Goal: Task Accomplishment & Management: Manage account settings

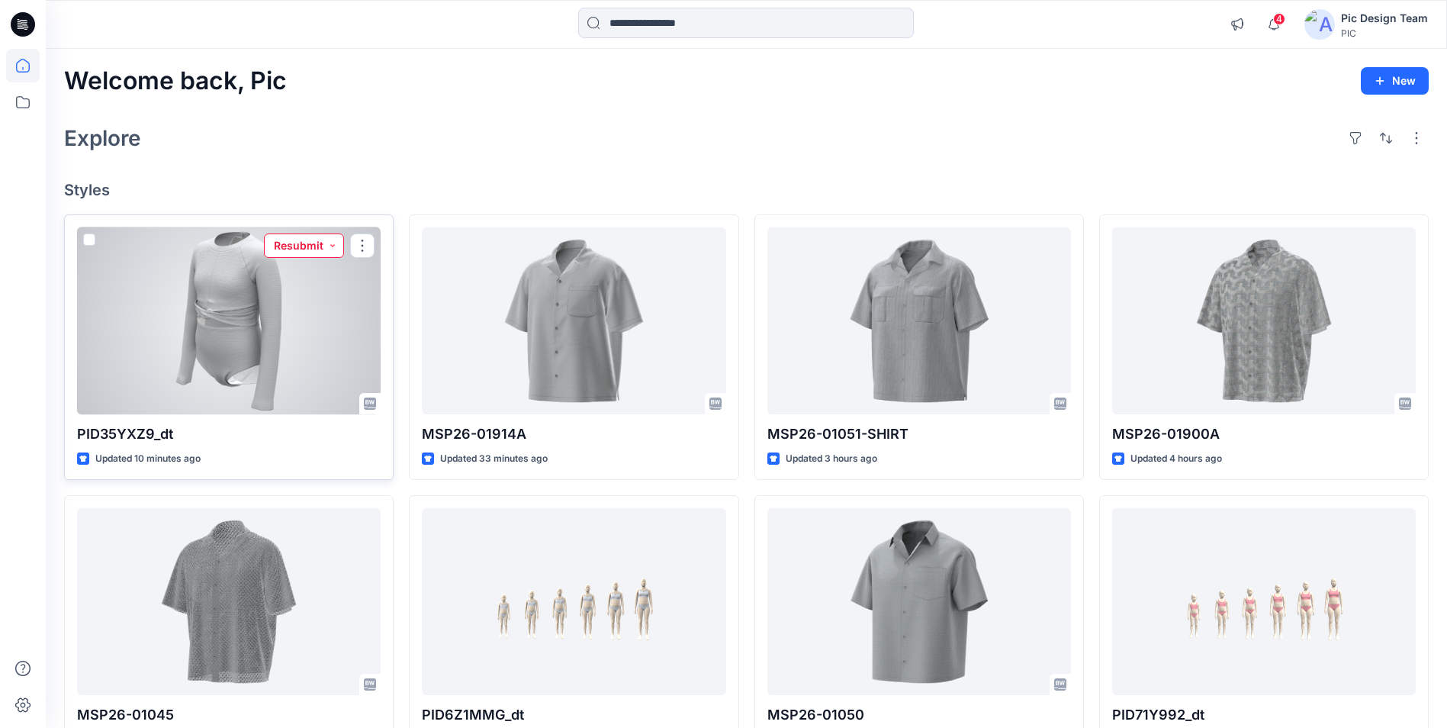
click at [298, 247] on button "Resubmit" at bounding box center [304, 245] width 80 height 24
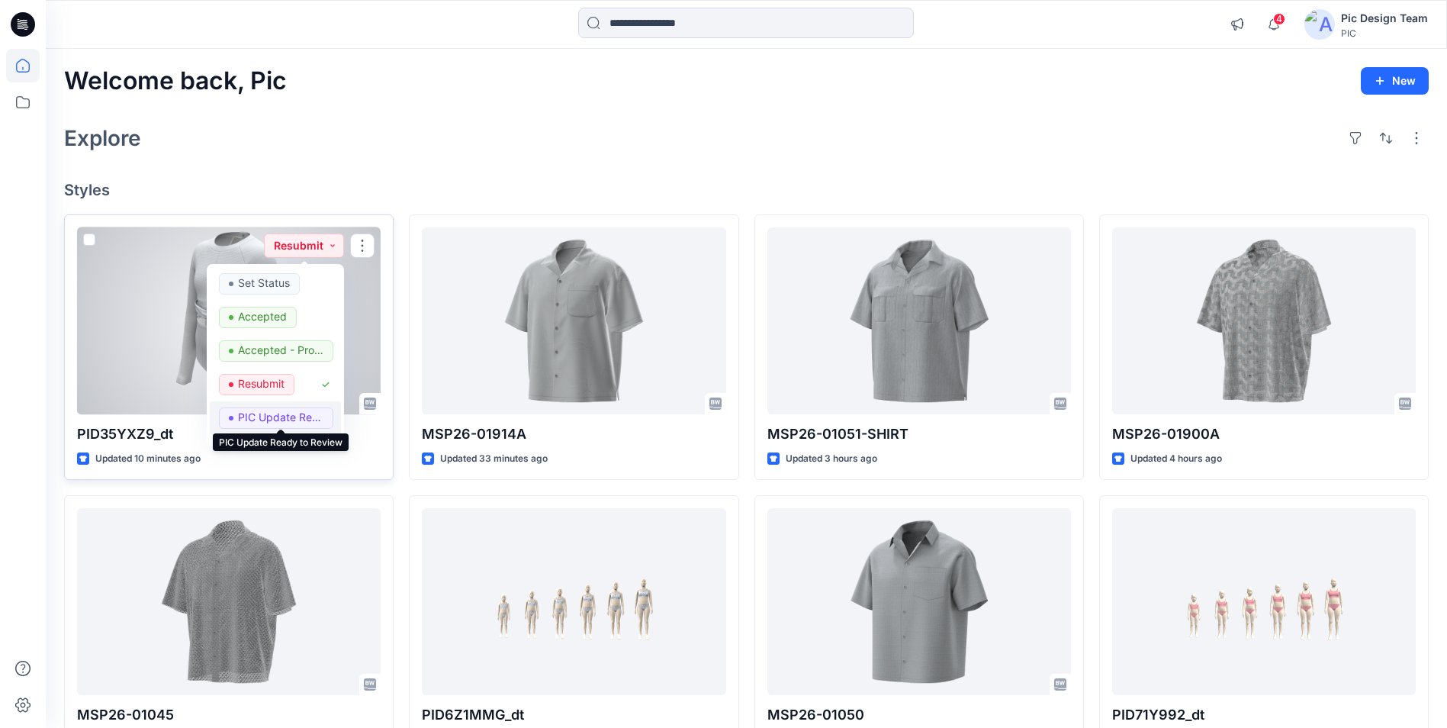
click at [278, 419] on p "PIC Update Ready to Review" at bounding box center [280, 417] width 85 height 20
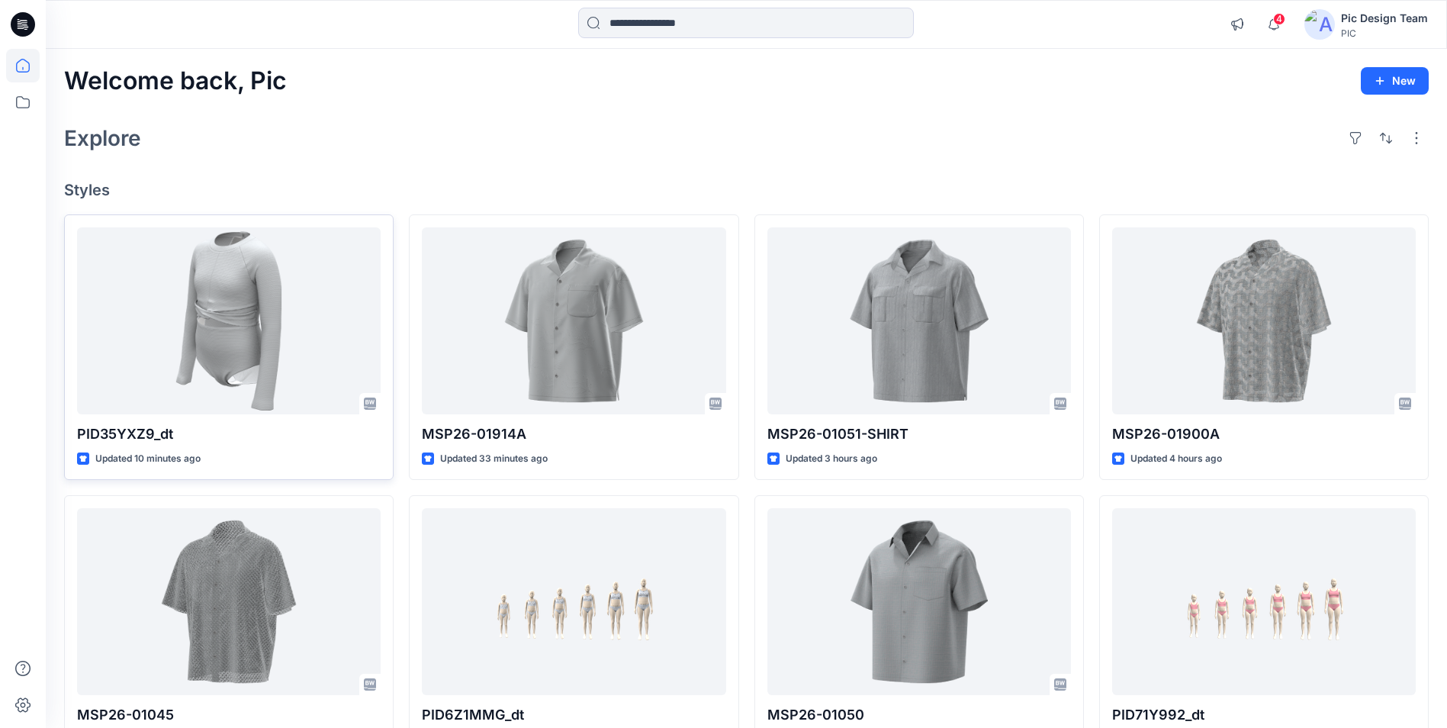
click at [401, 144] on div "Explore" at bounding box center [746, 138] width 1365 height 37
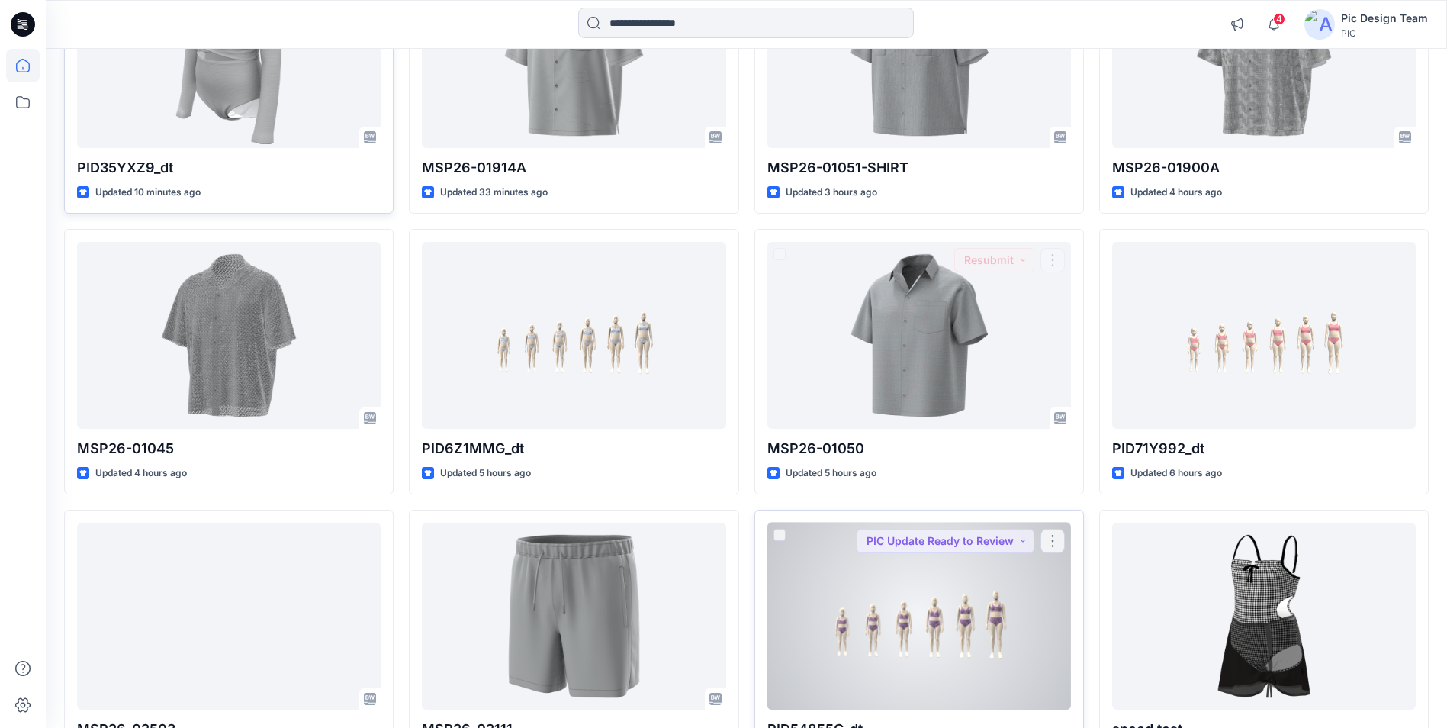
scroll to position [305, 0]
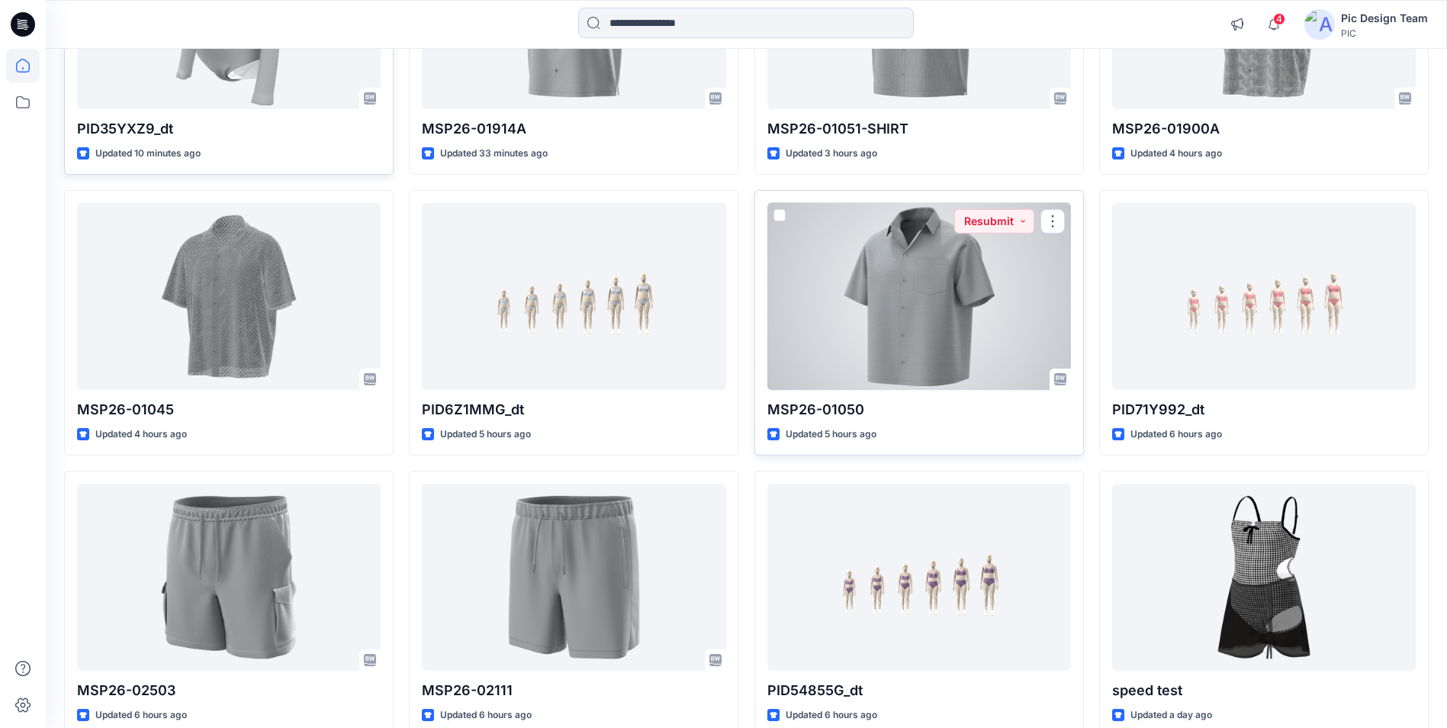
click at [948, 315] on div at bounding box center [920, 296] width 304 height 187
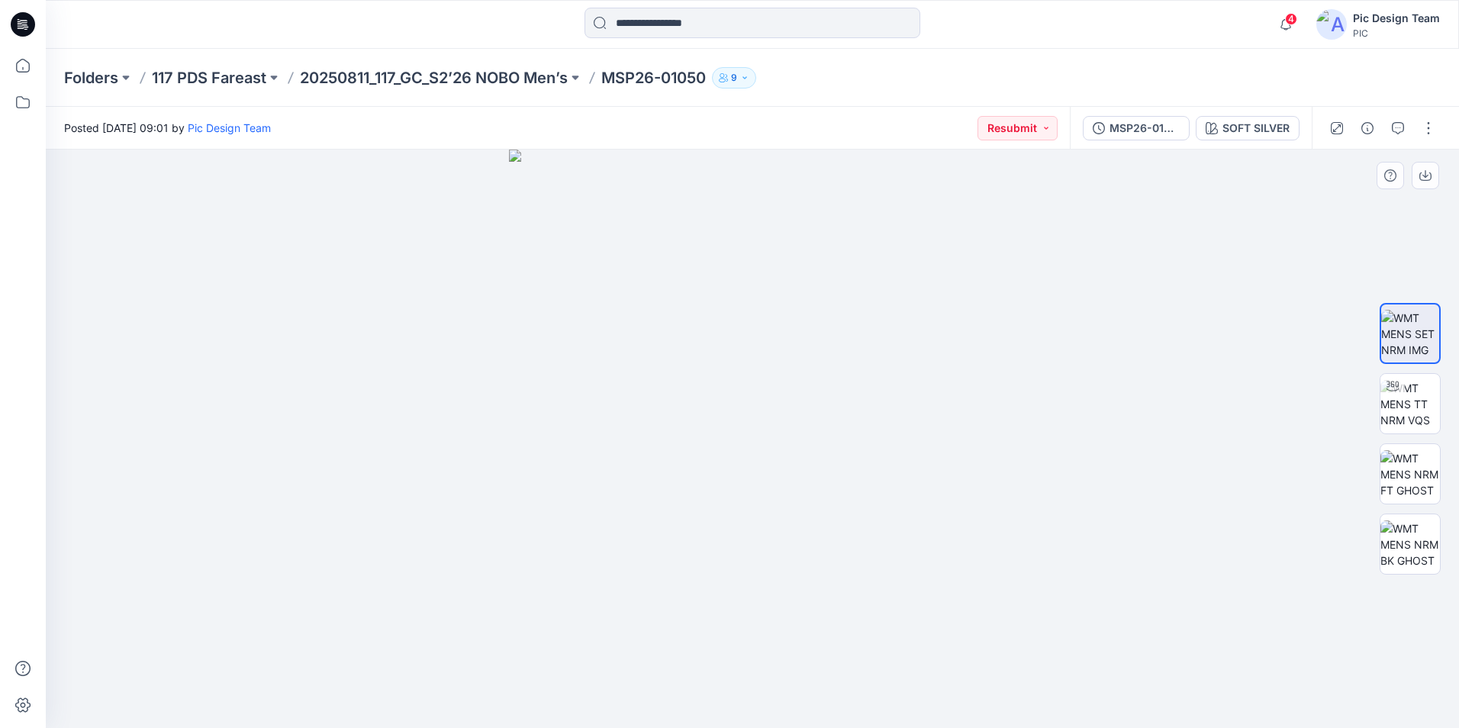
click at [1106, 328] on div at bounding box center [752, 439] width 1413 height 578
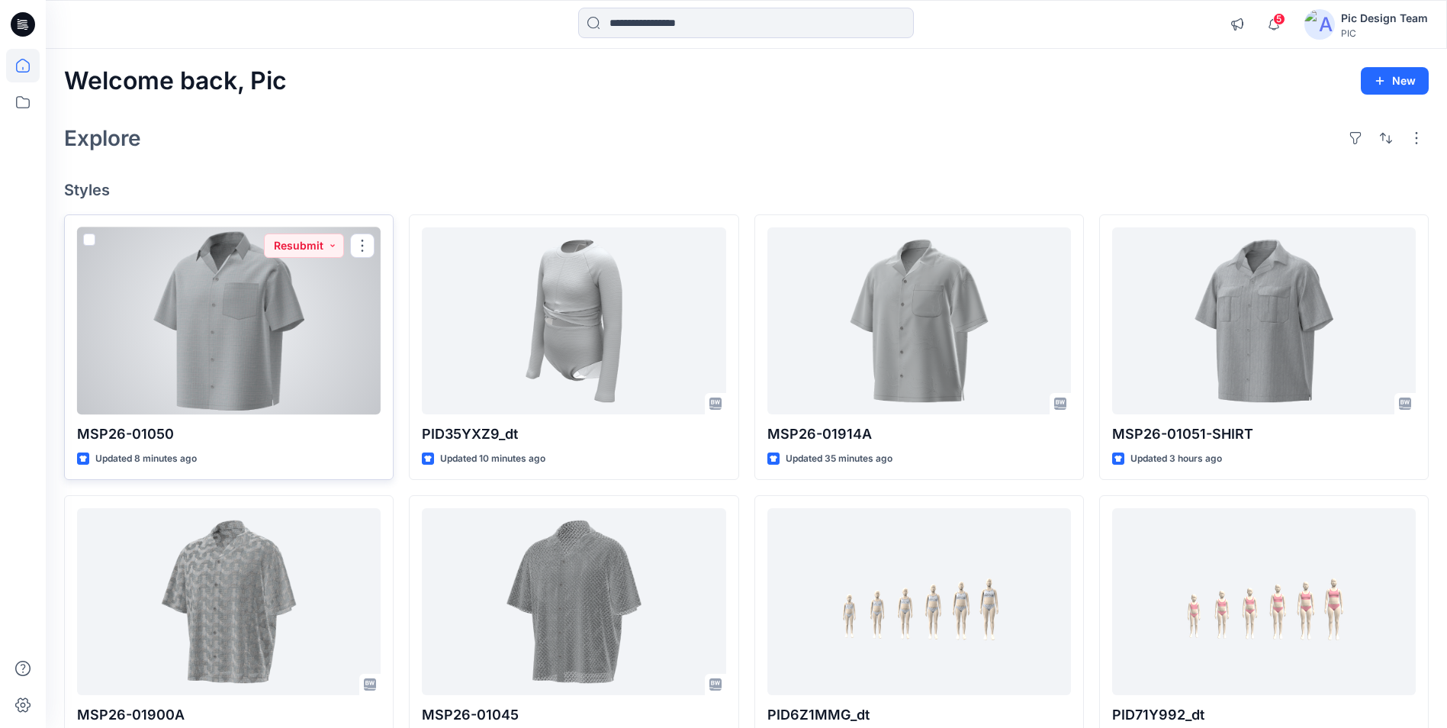
click at [276, 324] on div at bounding box center [229, 320] width 304 height 187
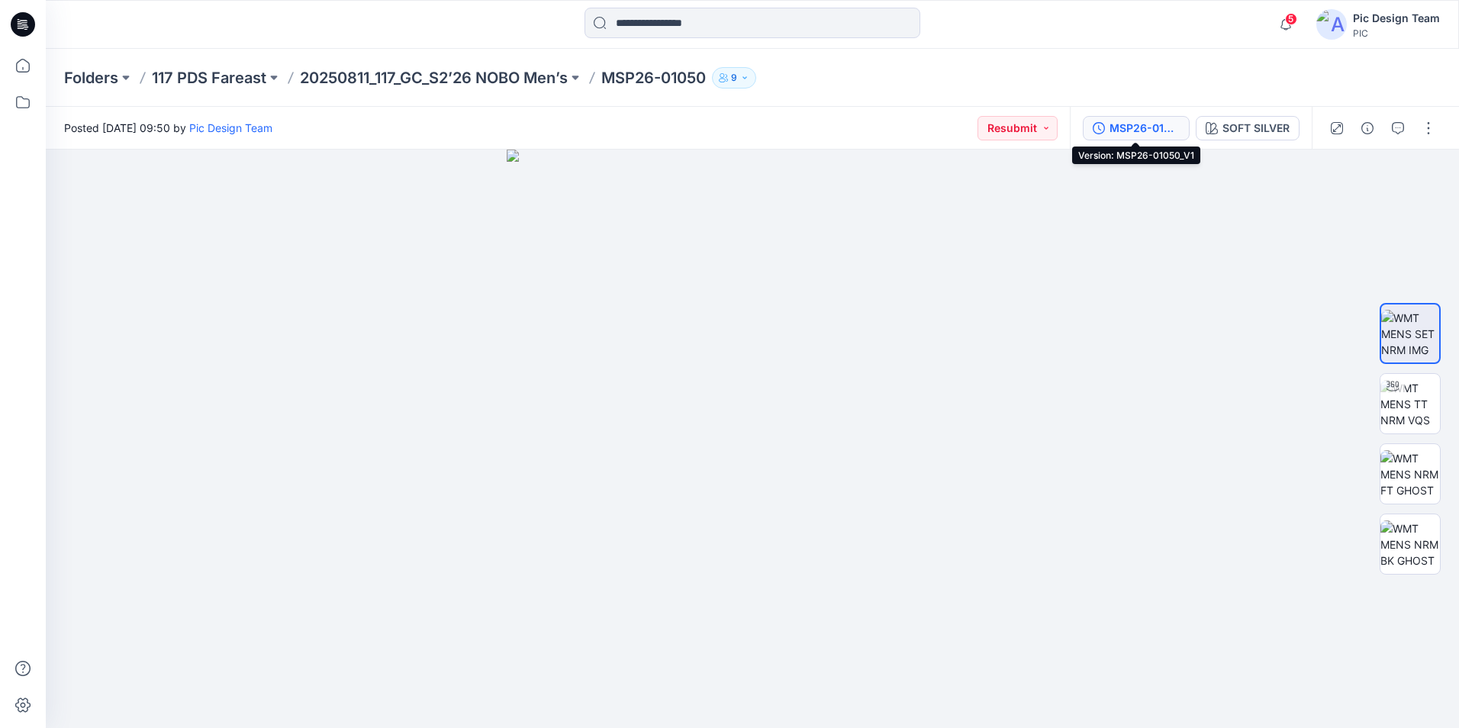
click at [1141, 124] on div "MSP26-01050_V1" at bounding box center [1144, 128] width 70 height 17
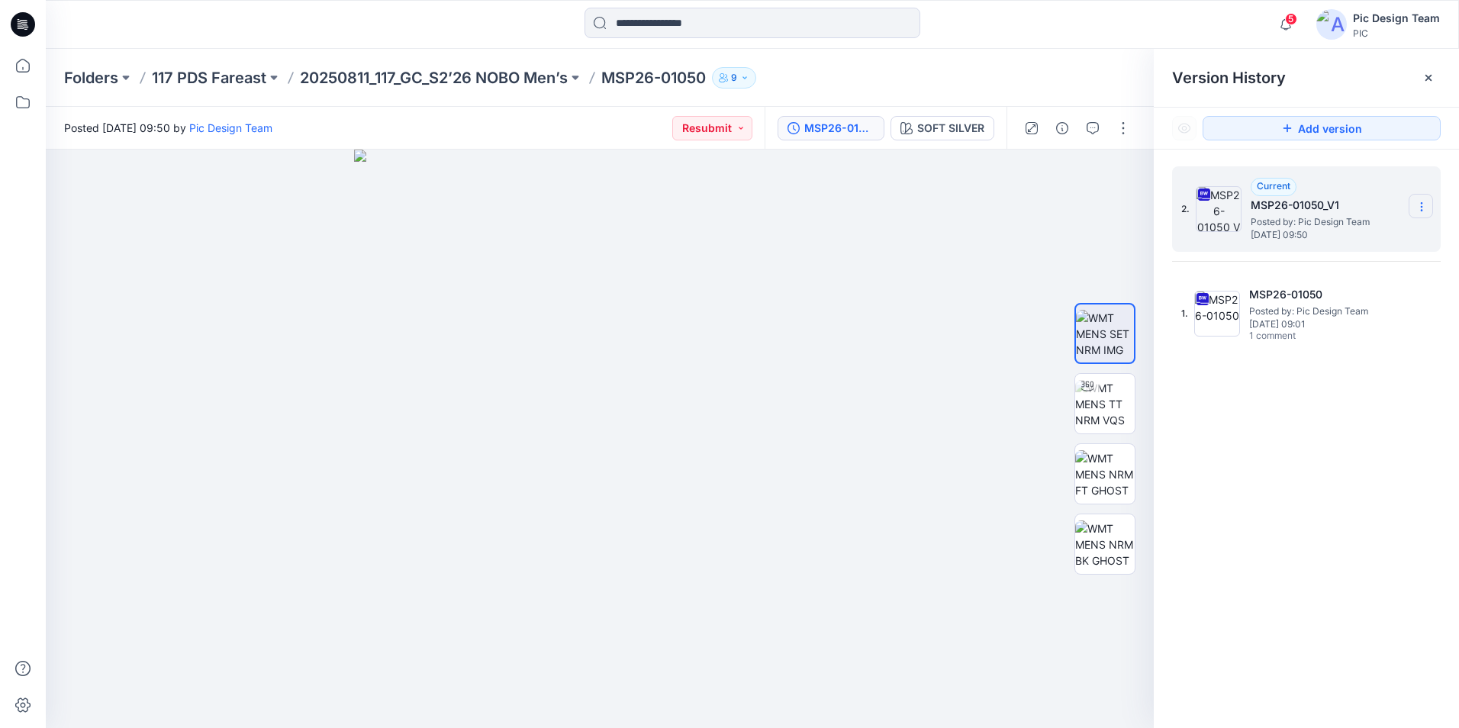
click at [1424, 203] on icon at bounding box center [1421, 207] width 12 height 12
click at [1329, 340] on span "Delete Version" at bounding box center [1315, 335] width 71 height 18
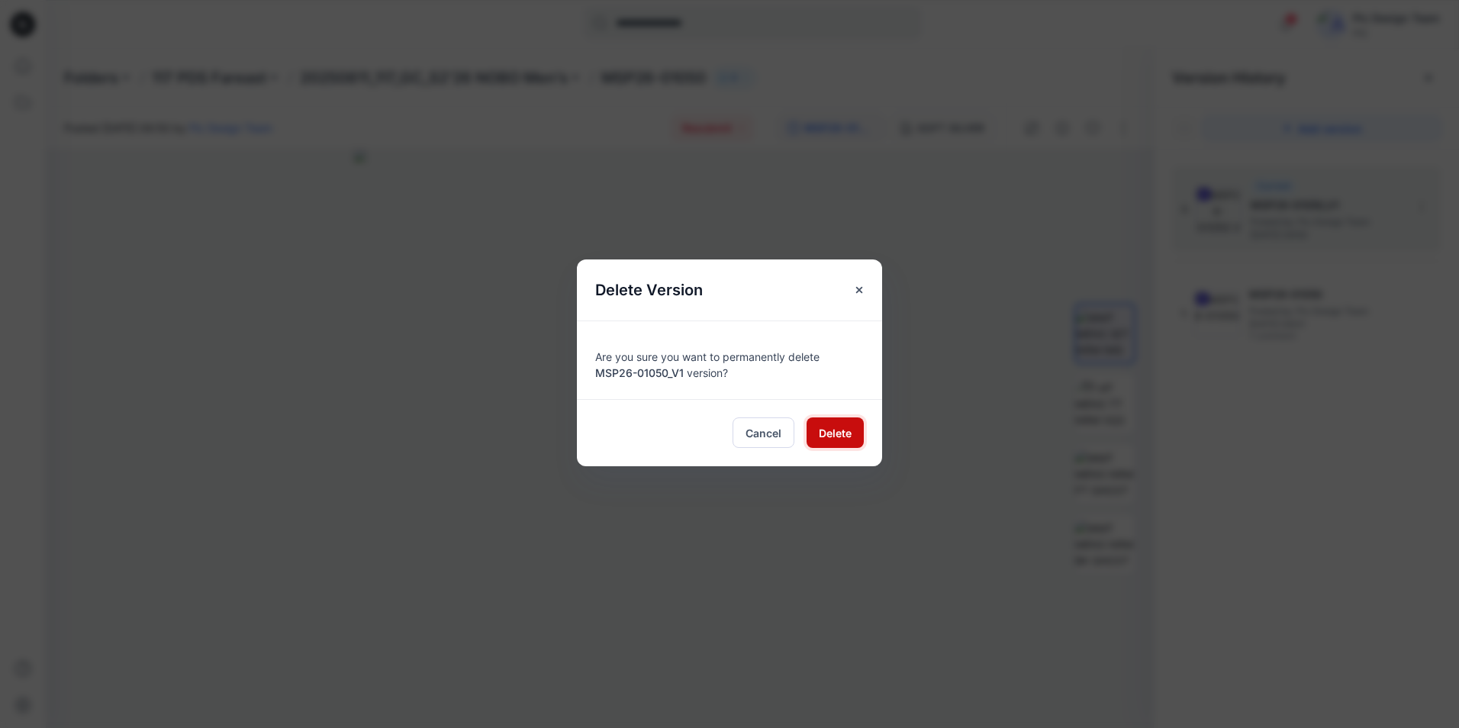
click at [847, 428] on span "Delete" at bounding box center [835, 433] width 33 height 16
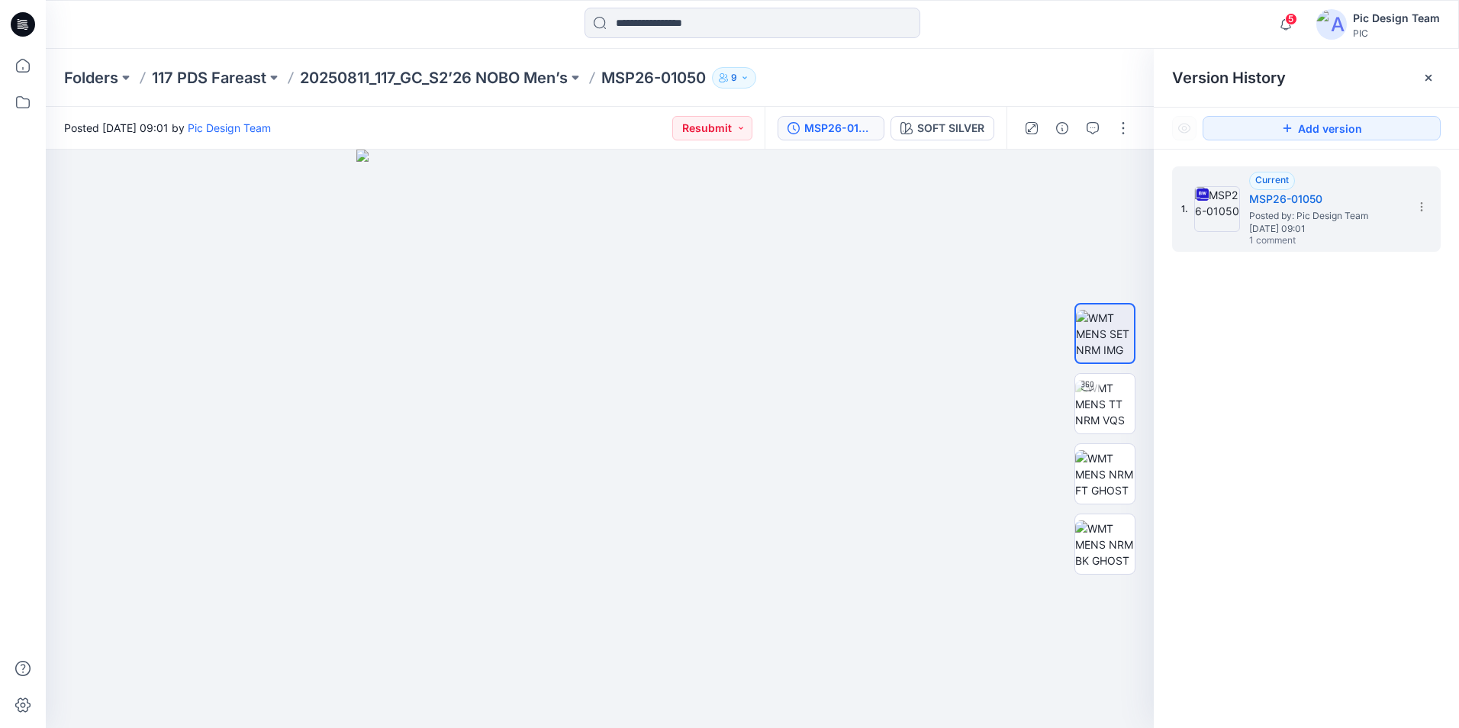
click at [27, 27] on icon at bounding box center [25, 27] width 5 height 1
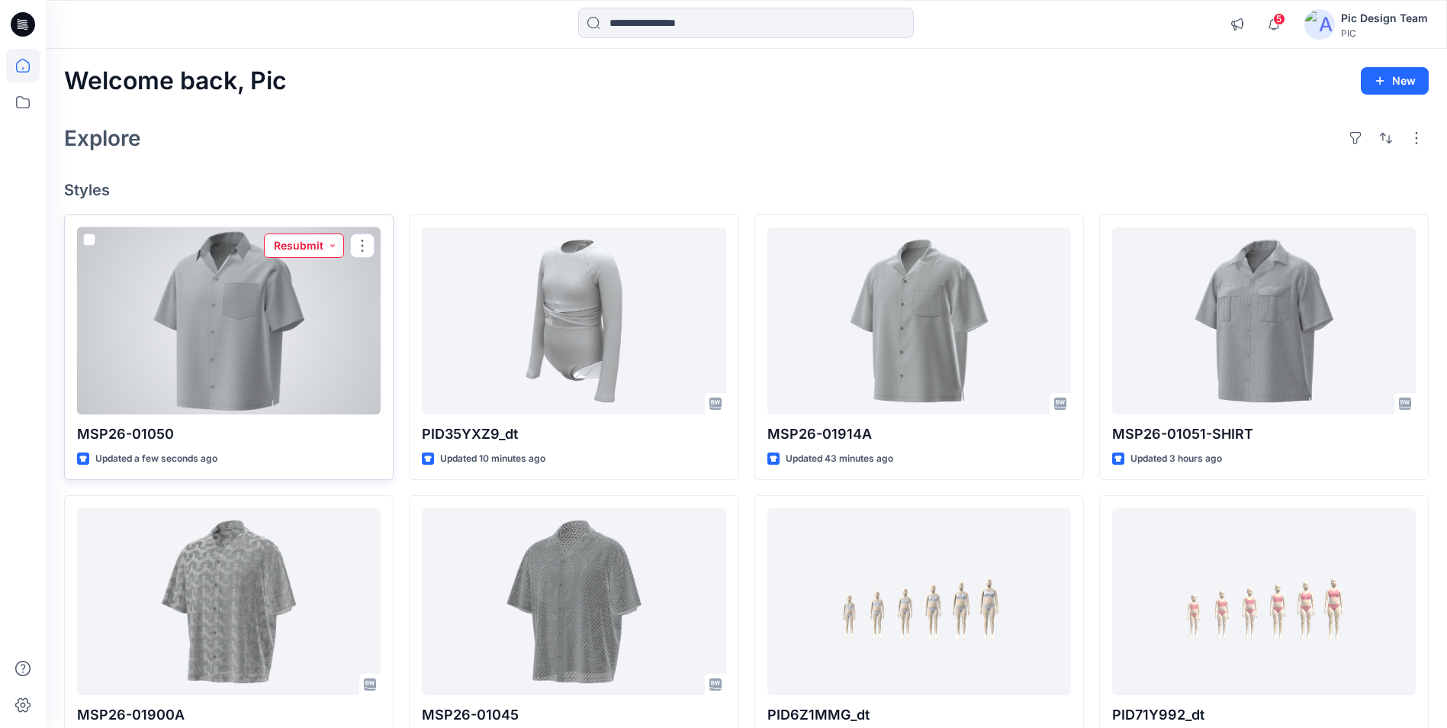
click at [298, 250] on button "Resubmit" at bounding box center [304, 245] width 80 height 24
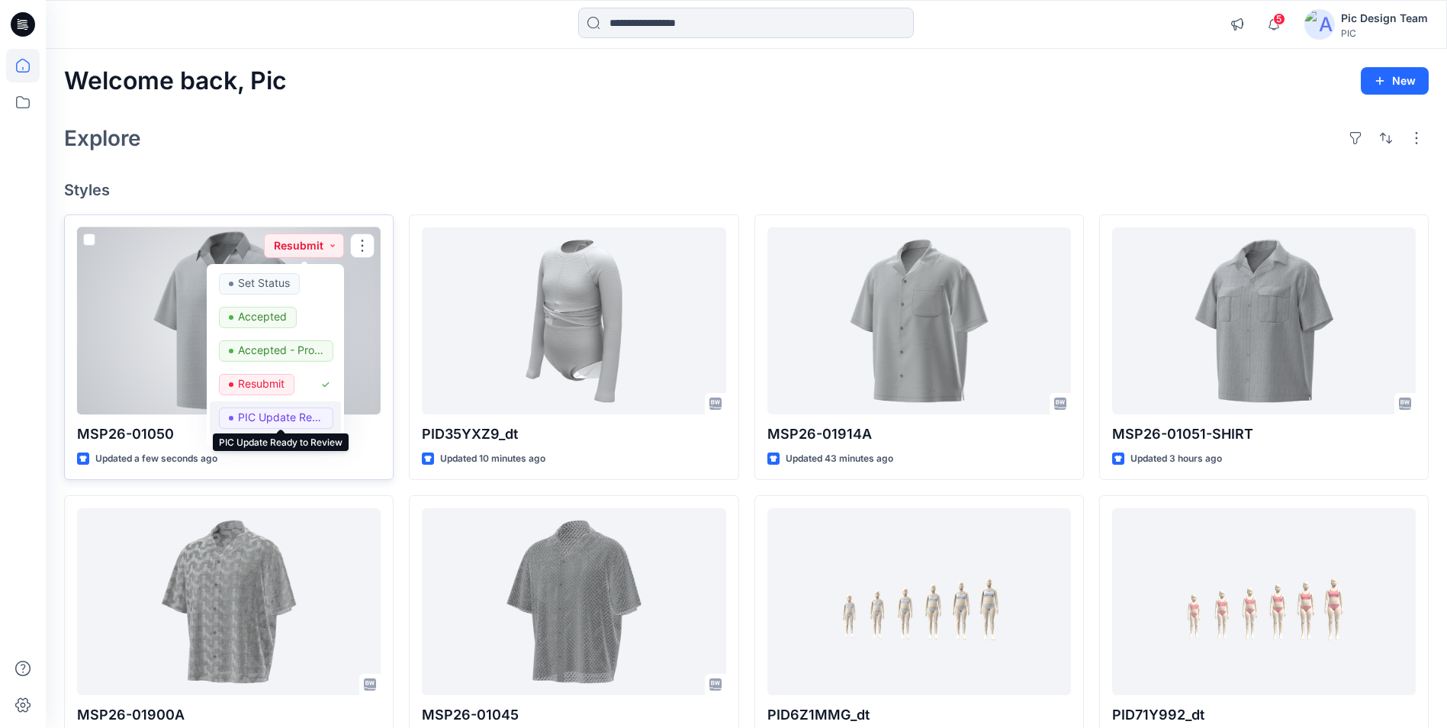
click at [276, 420] on p "PIC Update Ready to Review" at bounding box center [280, 417] width 85 height 20
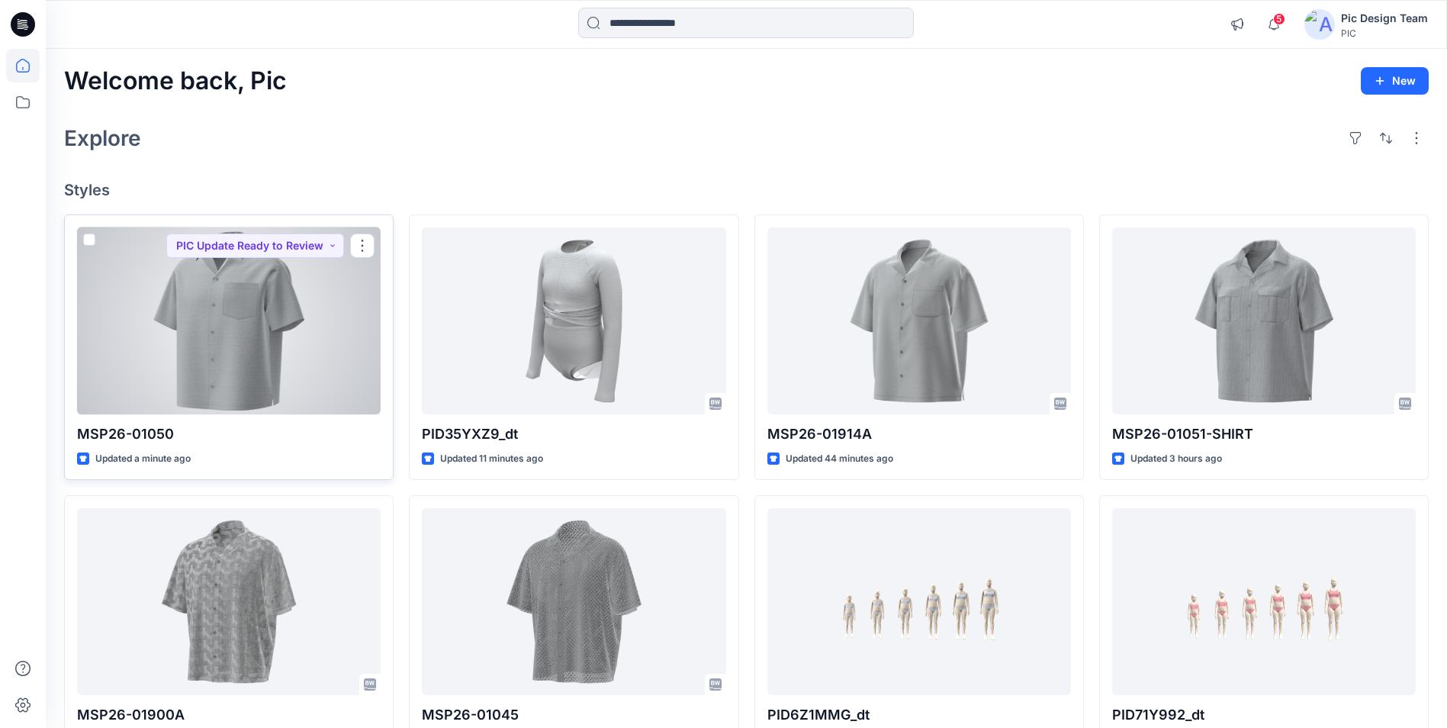
click at [280, 351] on div at bounding box center [229, 320] width 304 height 187
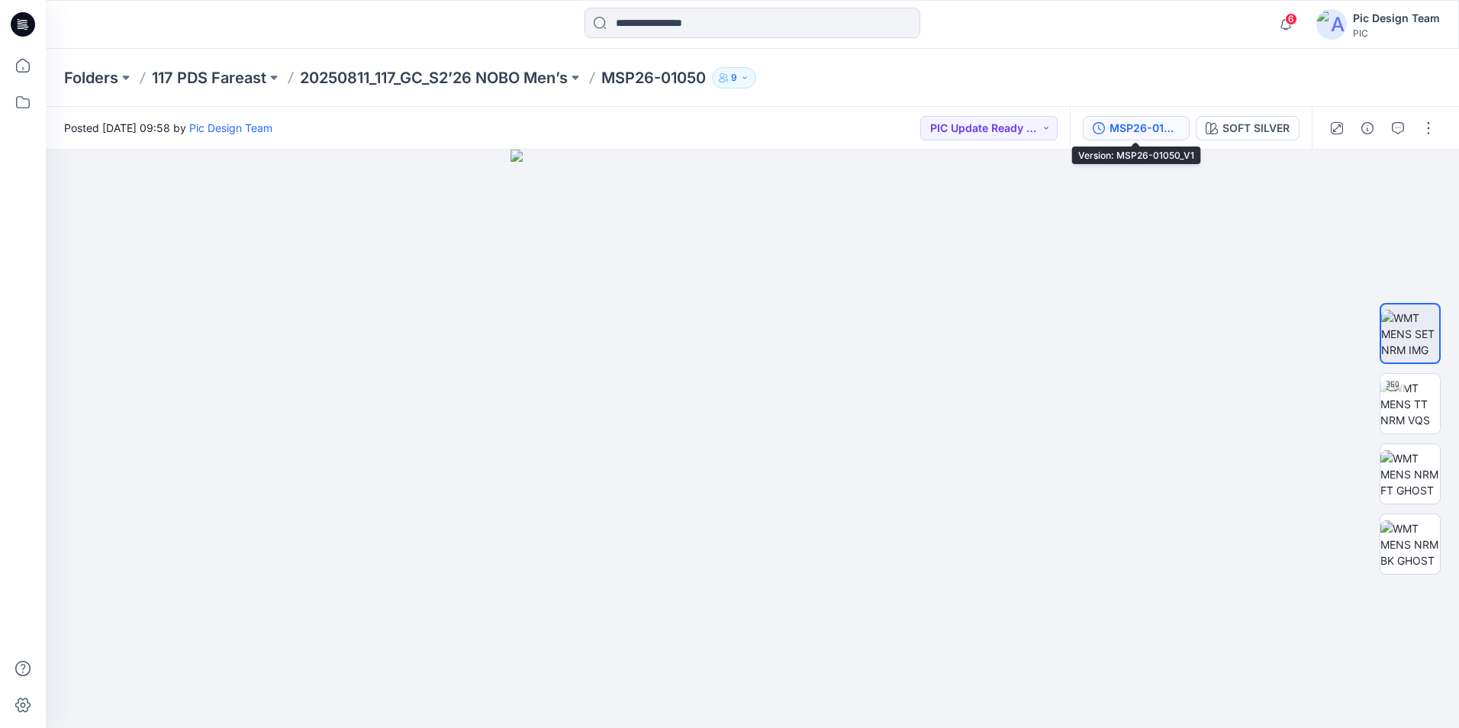
click at [1137, 135] on div "MSP26-01050_V1" at bounding box center [1144, 128] width 70 height 17
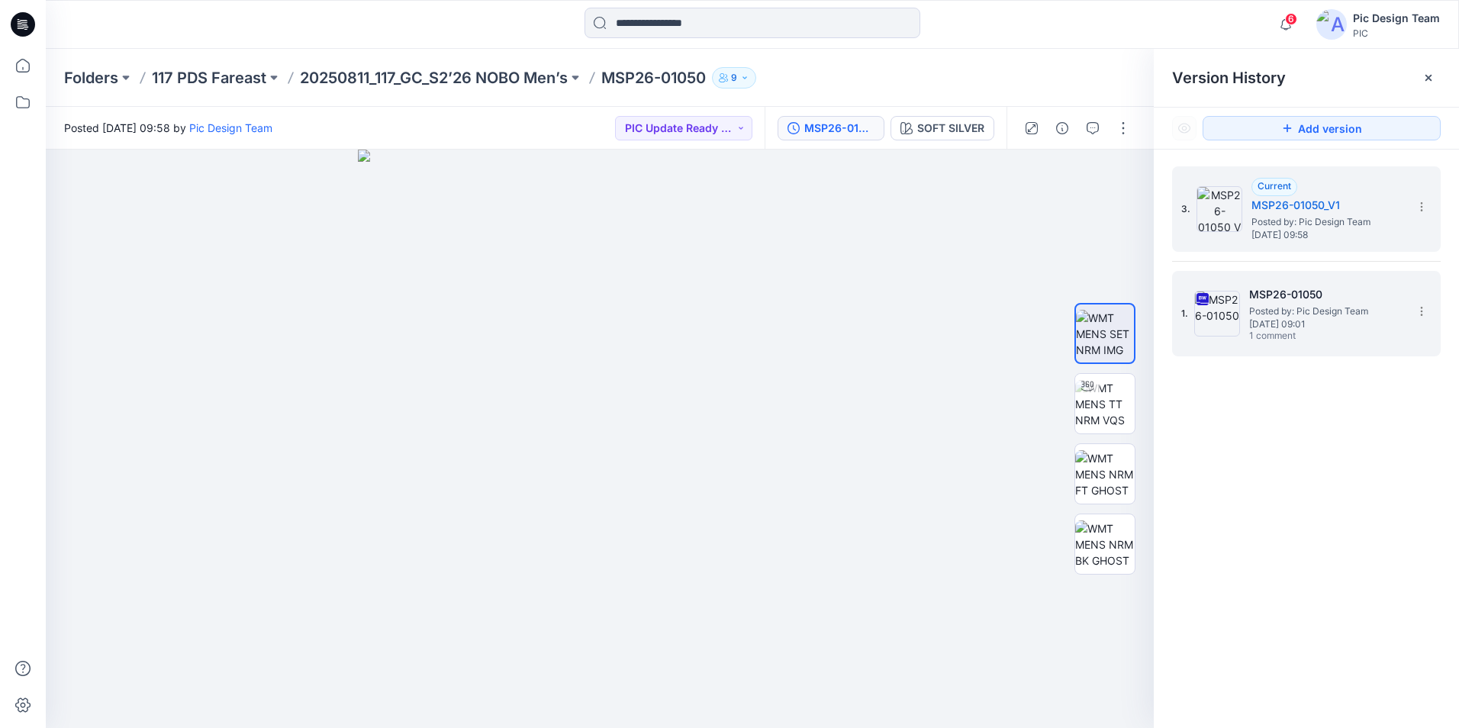
click at [1298, 317] on span "Posted by: Pic Design Team" at bounding box center [1325, 311] width 153 height 15
click at [1274, 222] on span "Posted by: Pic Design Team" at bounding box center [1327, 221] width 153 height 15
click at [1275, 292] on h5 "MSP26-01050" at bounding box center [1325, 294] width 153 height 18
click at [1320, 211] on h5 "MSP26-01050_V1" at bounding box center [1327, 205] width 153 height 18
click at [1311, 302] on h5 "MSP26-01050" at bounding box center [1325, 294] width 153 height 18
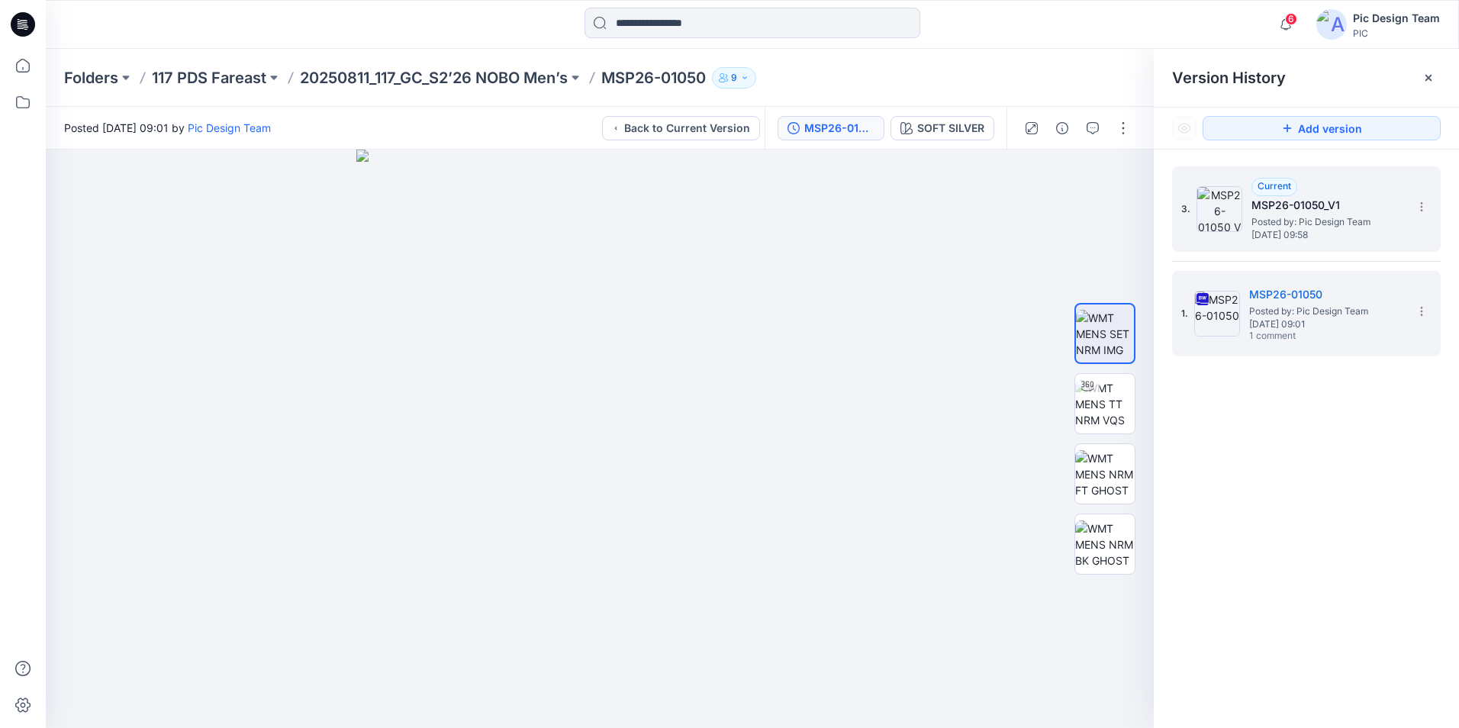
click at [1298, 215] on span "Posted by: Pic Design Team" at bounding box center [1327, 221] width 153 height 15
click at [1291, 317] on span "Posted by: Pic Design Team" at bounding box center [1325, 311] width 153 height 15
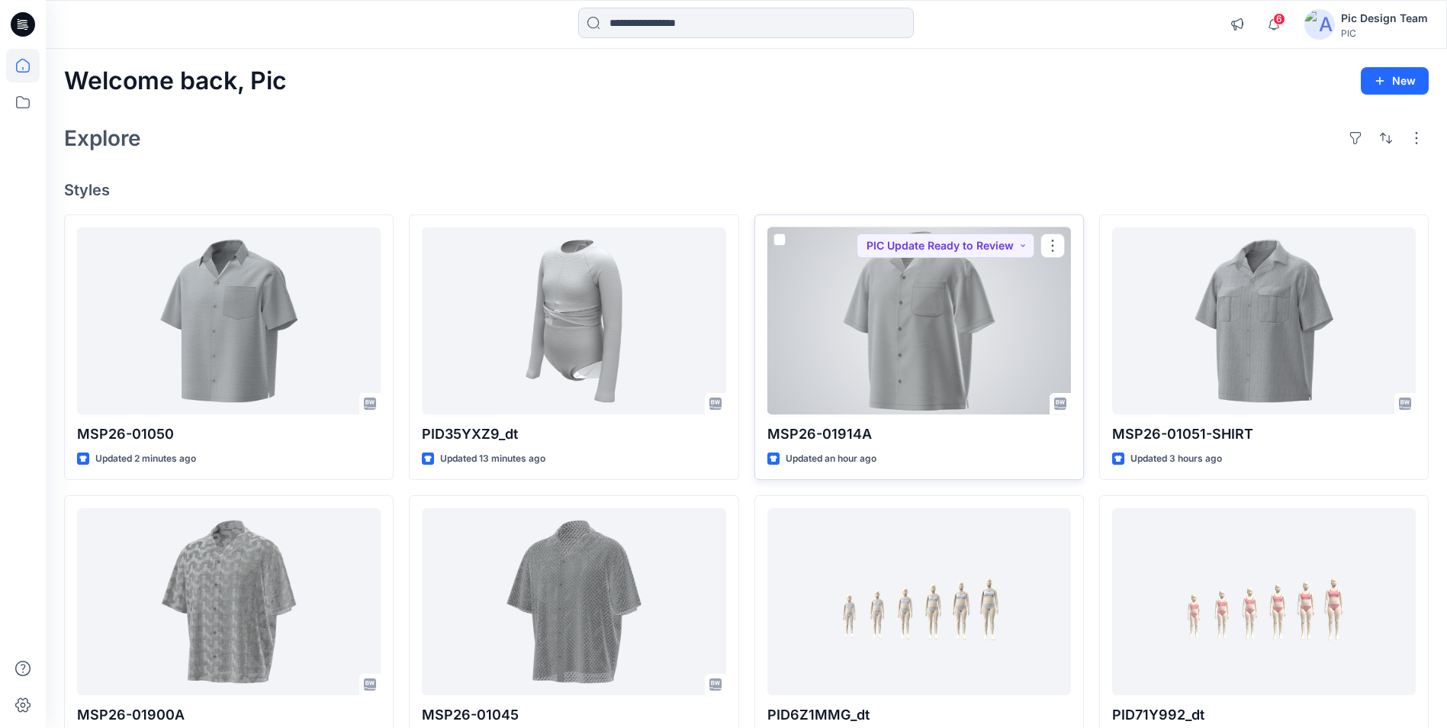
drag, startPoint x: 926, startPoint y: 339, endPoint x: 939, endPoint y: 336, distance: 13.2
click at [926, 339] on div at bounding box center [920, 320] width 304 height 187
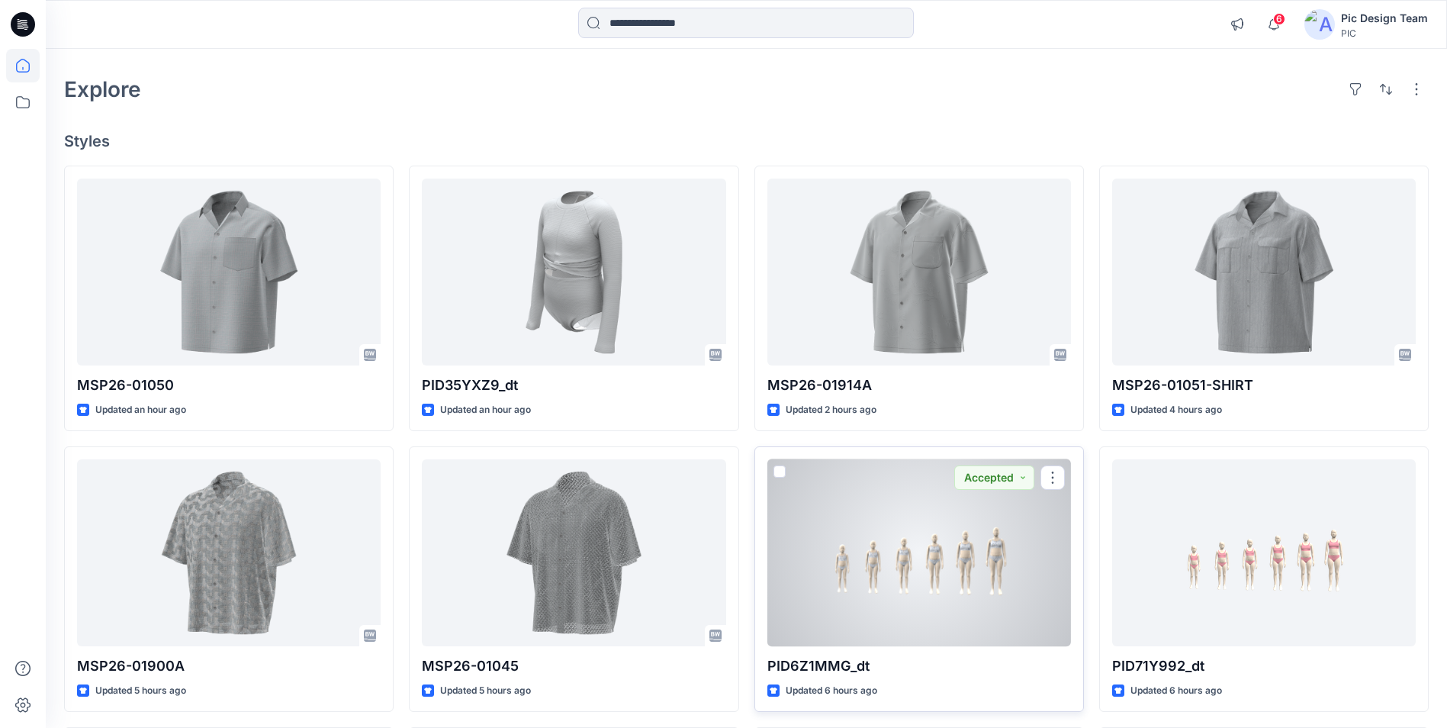
scroll to position [76, 0]
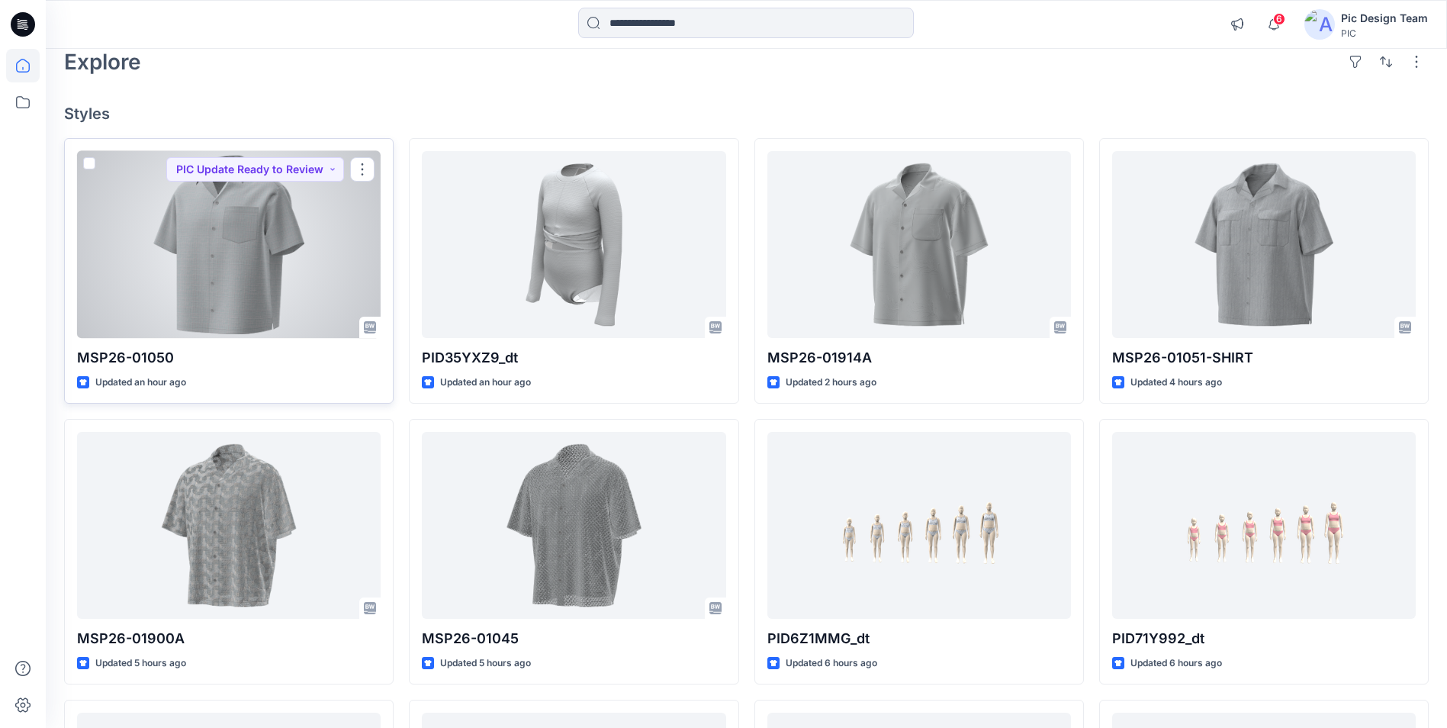
click at [301, 263] on div at bounding box center [229, 244] width 304 height 187
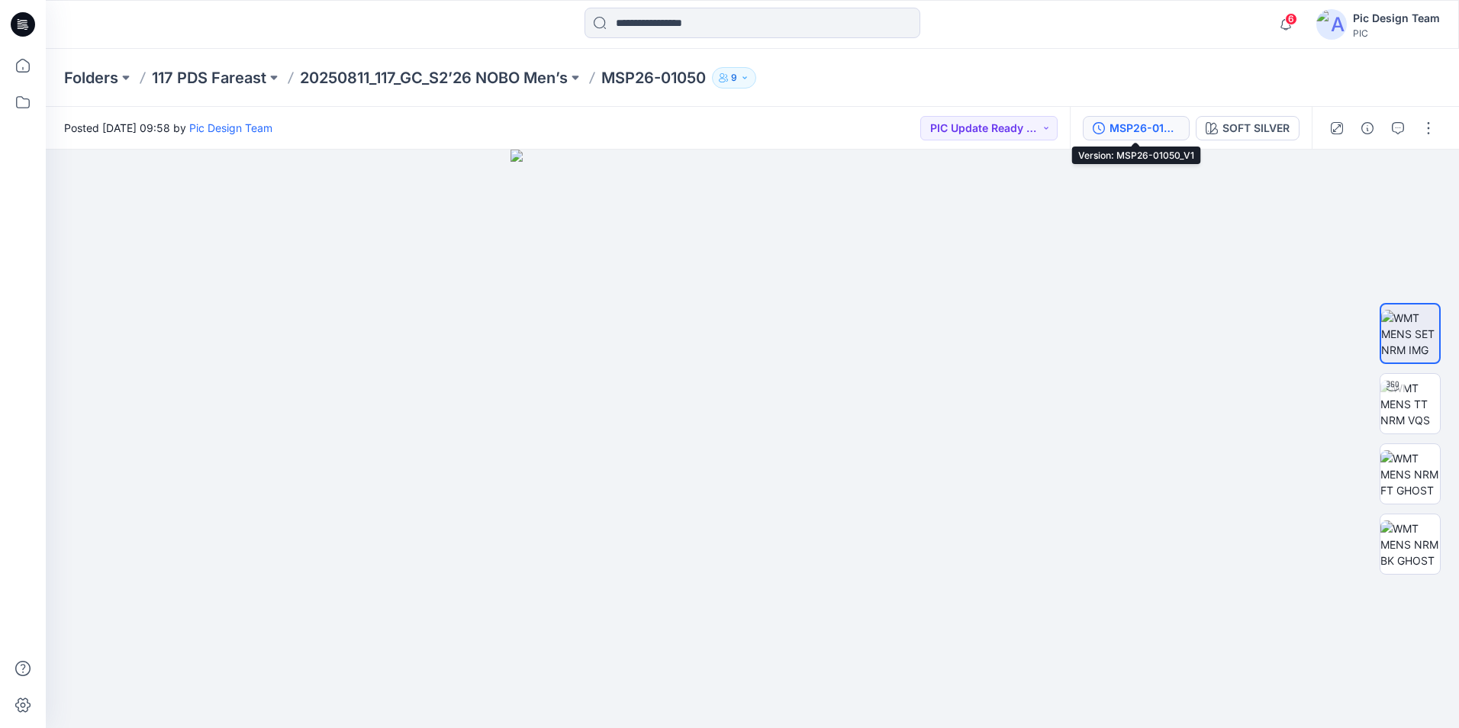
click at [1154, 136] on div "MSP26-01050_V1" at bounding box center [1144, 128] width 70 height 17
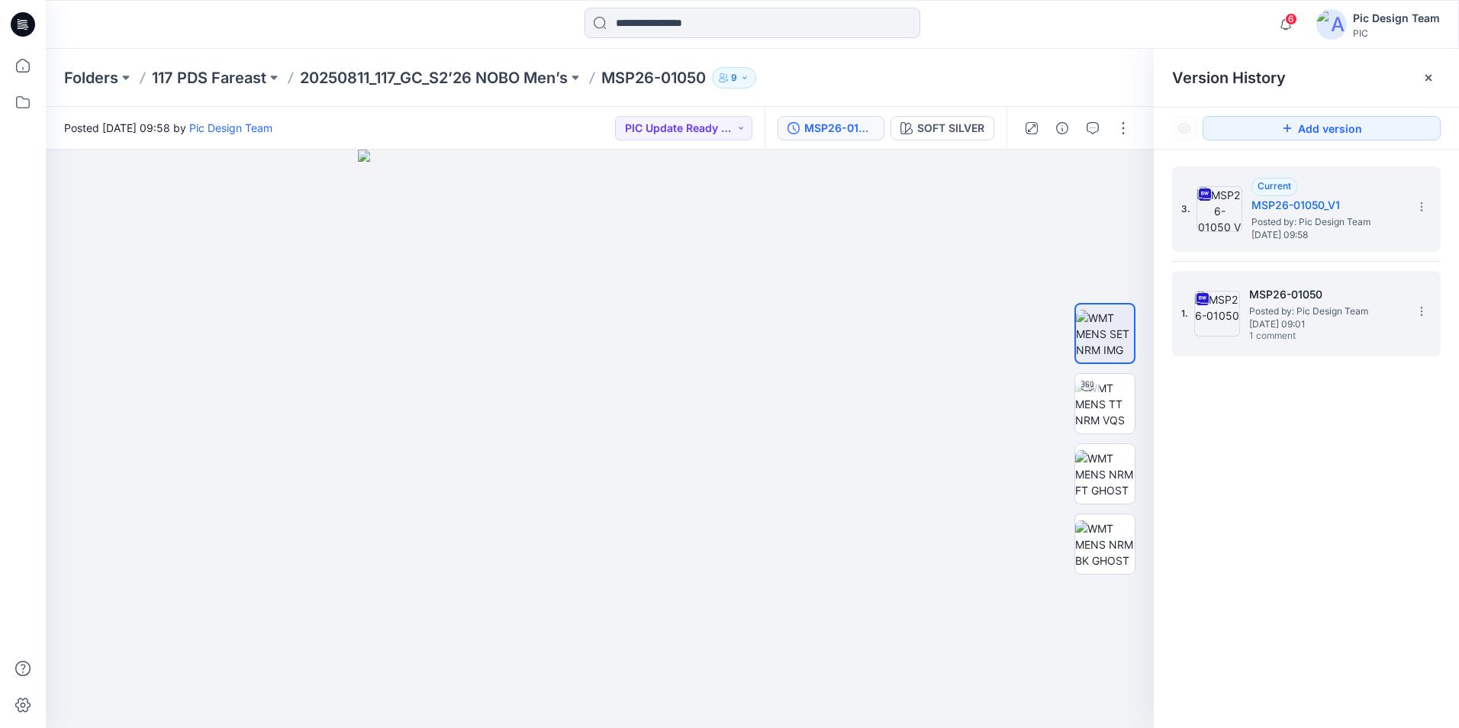
click at [1319, 347] on div "1. MSP26-01050 Posted by: Pic Design Team [DATE] 09:01 1 comment" at bounding box center [1295, 313] width 229 height 73
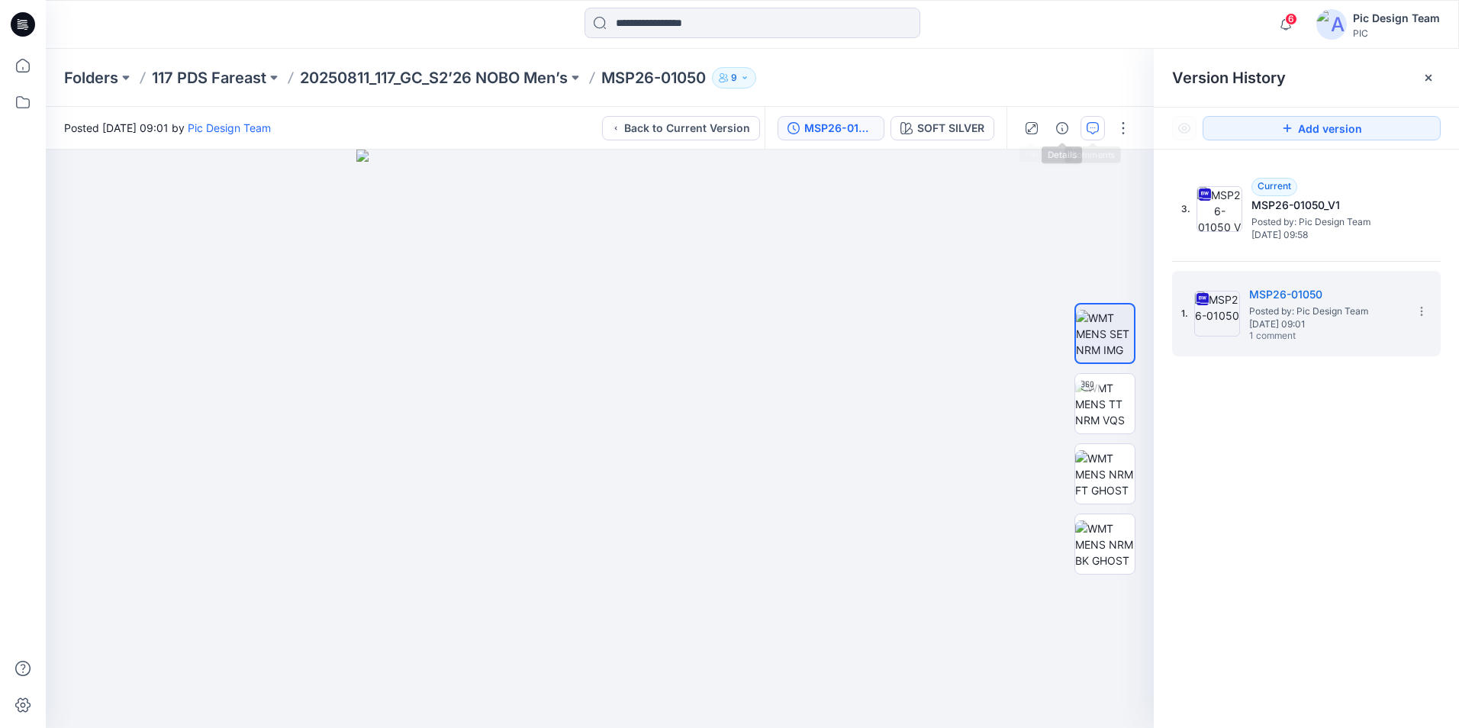
click at [1095, 127] on icon "button" at bounding box center [1092, 127] width 5 height 1
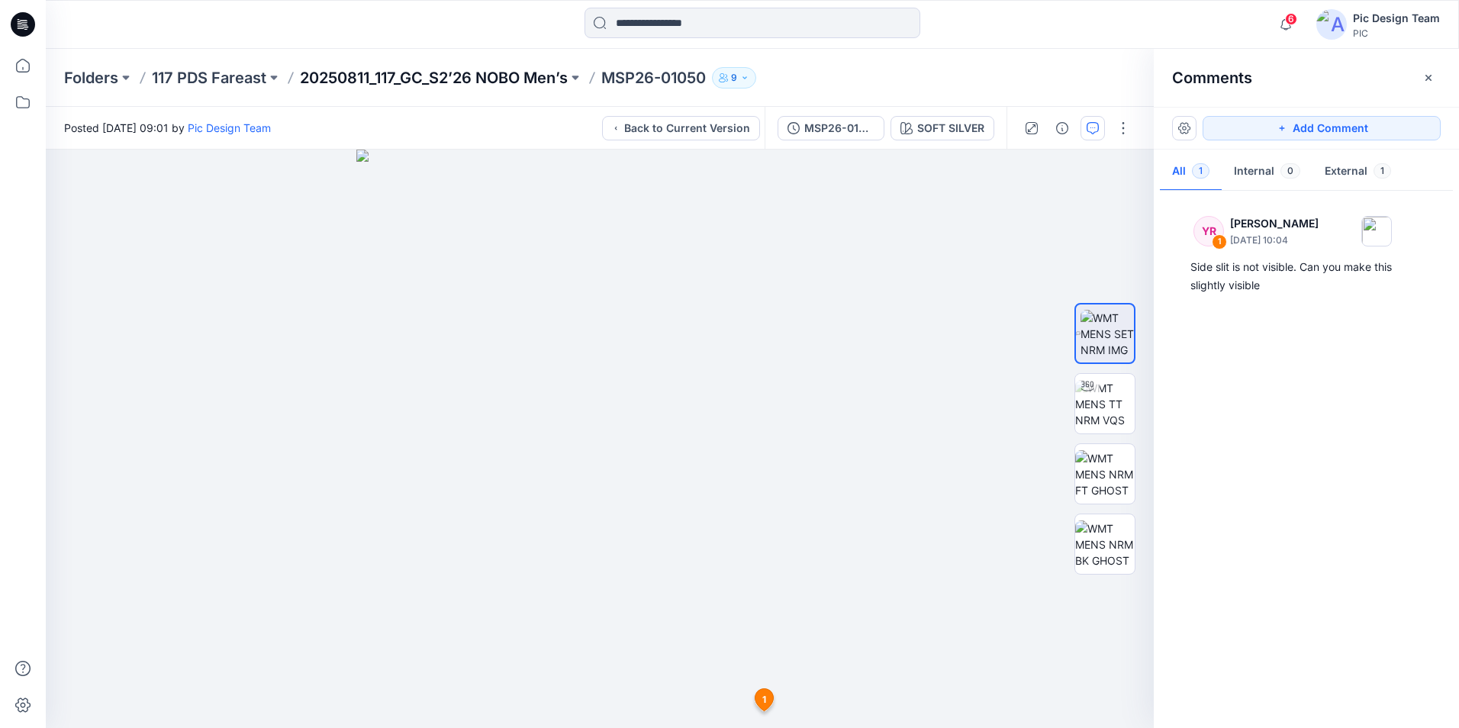
click at [350, 82] on p "20250811_117_GC_S2’26 NOBO Men’s" at bounding box center [434, 77] width 268 height 21
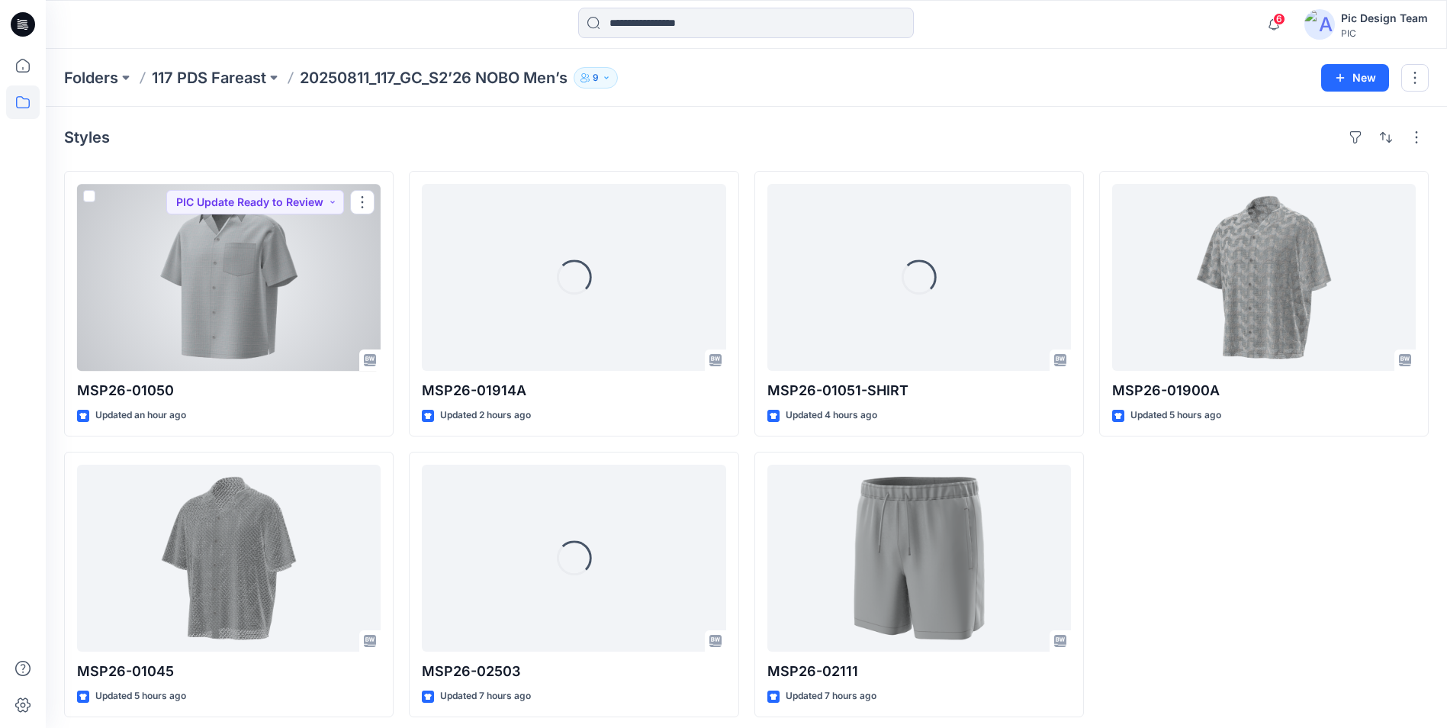
click at [319, 256] on div at bounding box center [229, 277] width 304 height 187
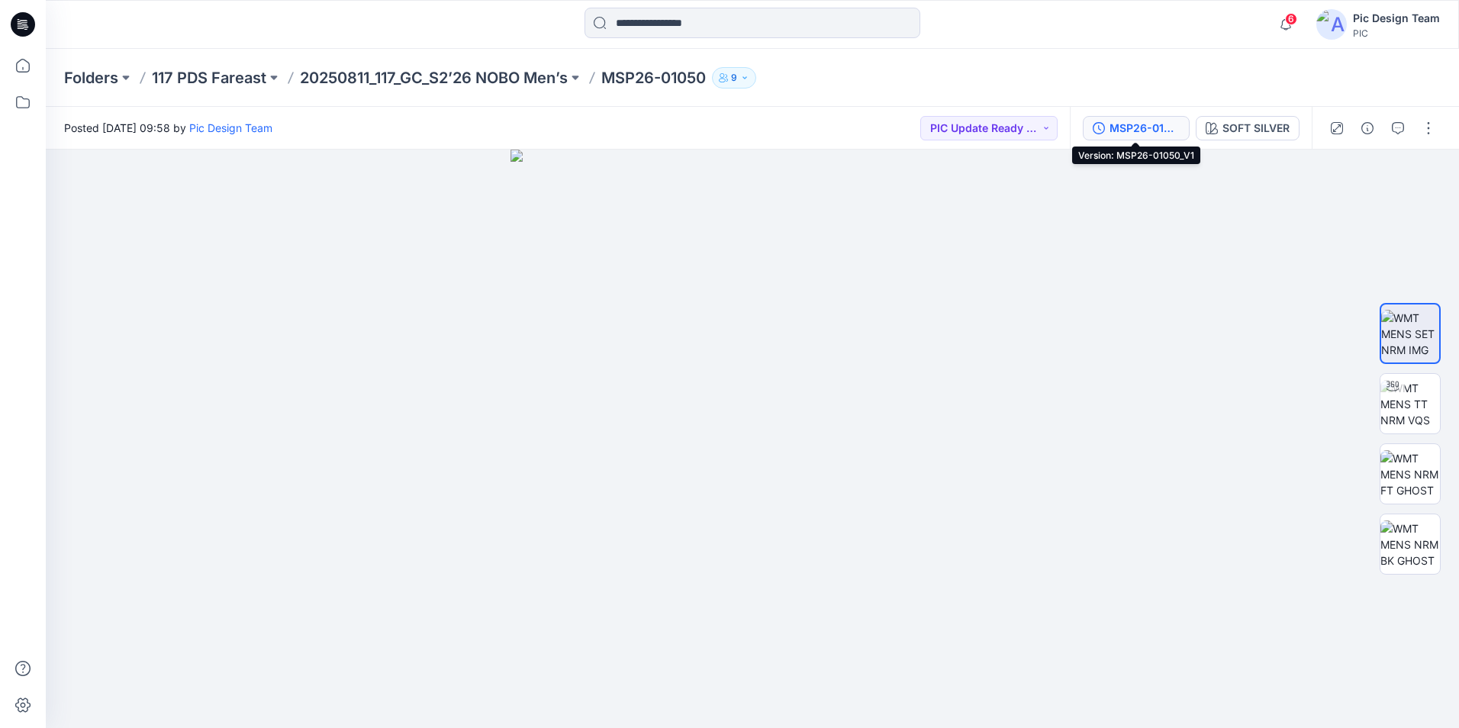
click at [1145, 123] on div "MSP26-01050_V1" at bounding box center [1144, 128] width 70 height 17
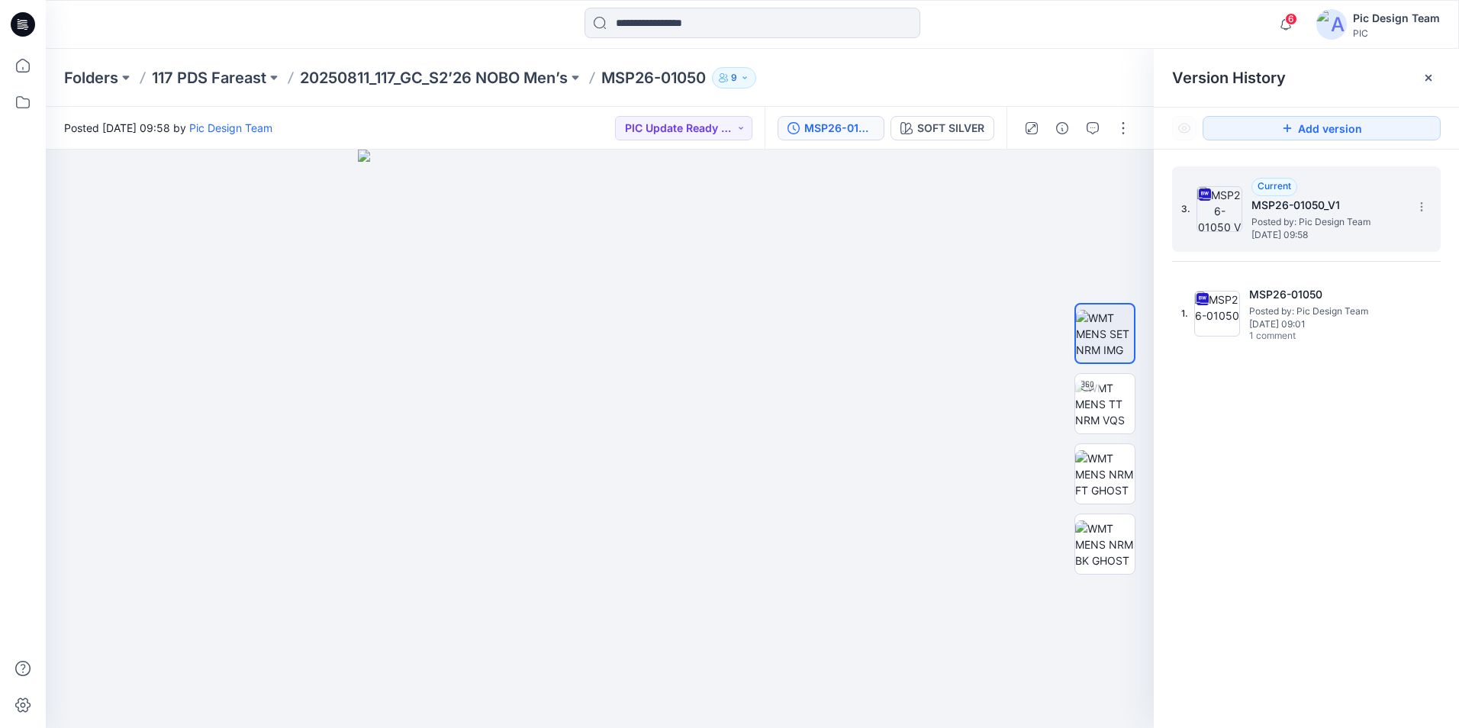
click at [1315, 222] on span "Posted by: Pic Design Team" at bounding box center [1327, 221] width 153 height 15
